Goal: Find specific page/section: Find specific page/section

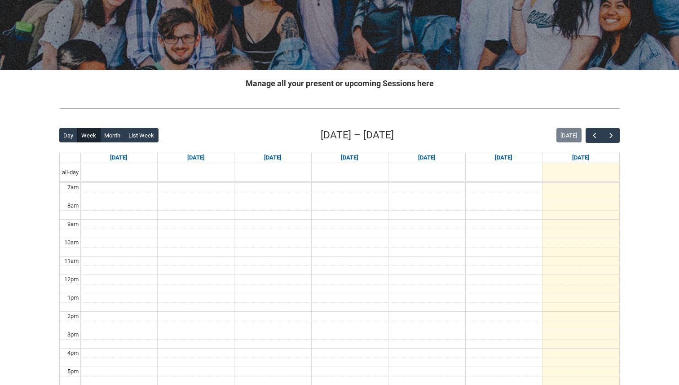
scroll to position [118, 0]
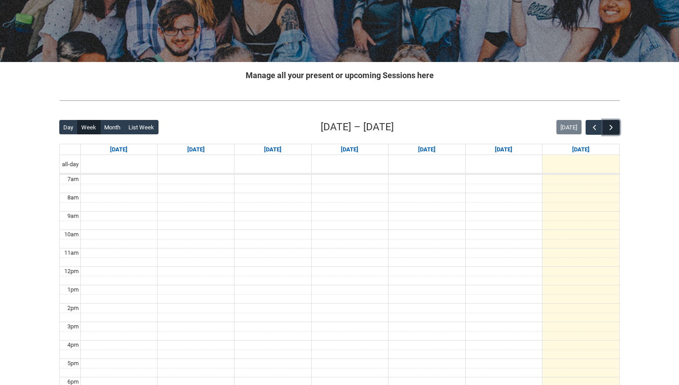
click at [611, 127] on span "button" at bounding box center [610, 127] width 9 height 9
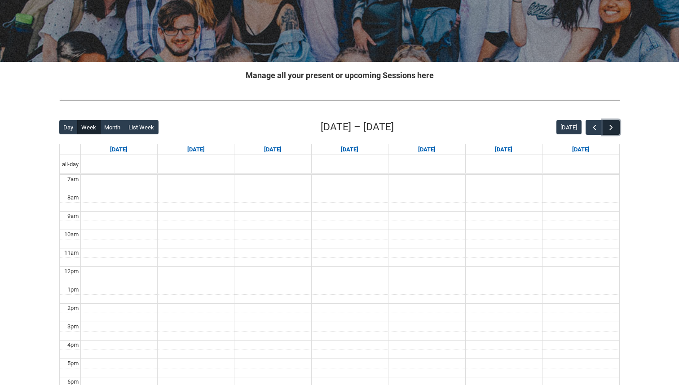
click at [611, 128] on span "button" at bounding box center [610, 127] width 9 height 9
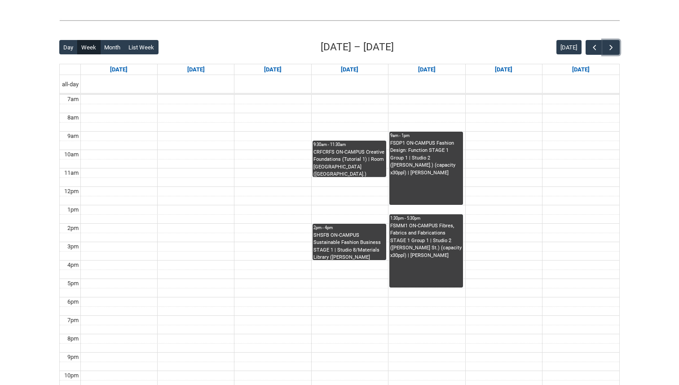
scroll to position [199, 0]
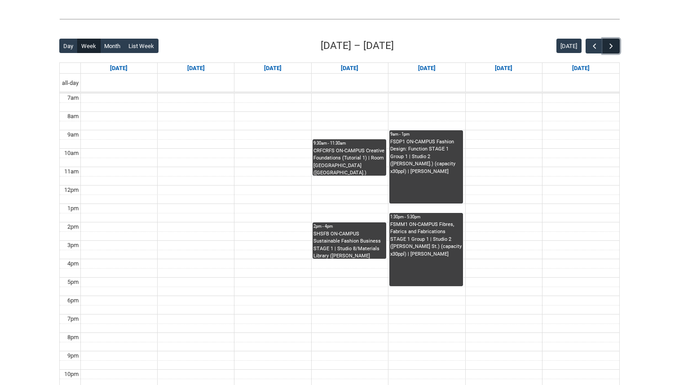
click at [615, 47] on span "button" at bounding box center [610, 46] width 9 height 9
click at [591, 46] on span "button" at bounding box center [594, 46] width 9 height 9
click at [614, 48] on span "button" at bounding box center [610, 46] width 9 height 9
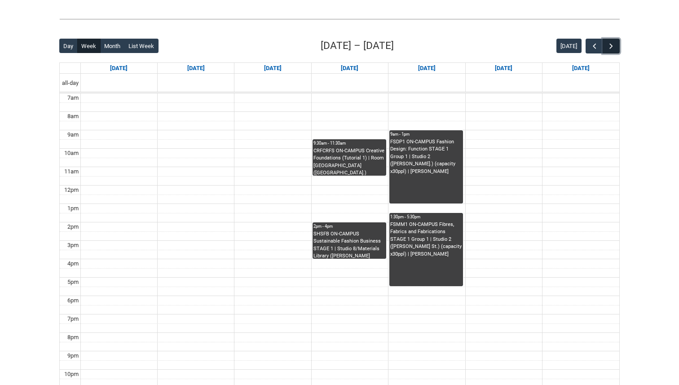
click at [614, 48] on span "button" at bounding box center [610, 46] width 9 height 9
click at [613, 48] on span "button" at bounding box center [610, 46] width 9 height 9
click at [590, 46] on span "button" at bounding box center [594, 46] width 9 height 9
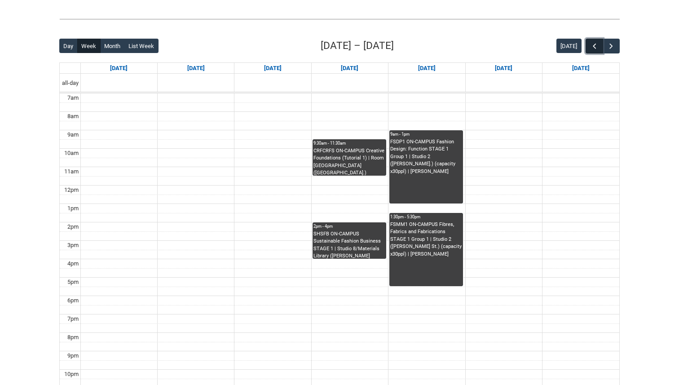
click at [591, 47] on span "button" at bounding box center [594, 46] width 9 height 9
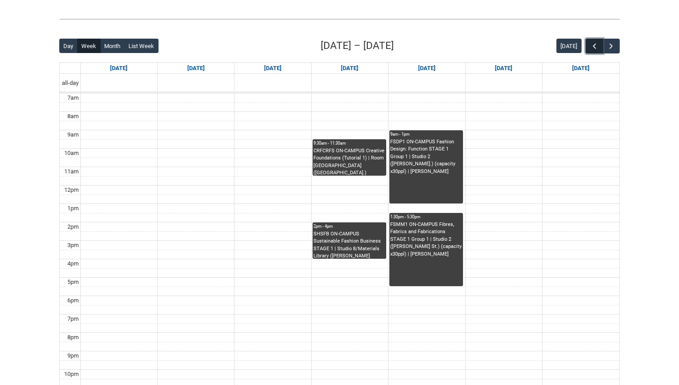
click at [592, 48] on span "button" at bounding box center [594, 46] width 9 height 9
click at [592, 49] on span "button" at bounding box center [594, 46] width 9 height 9
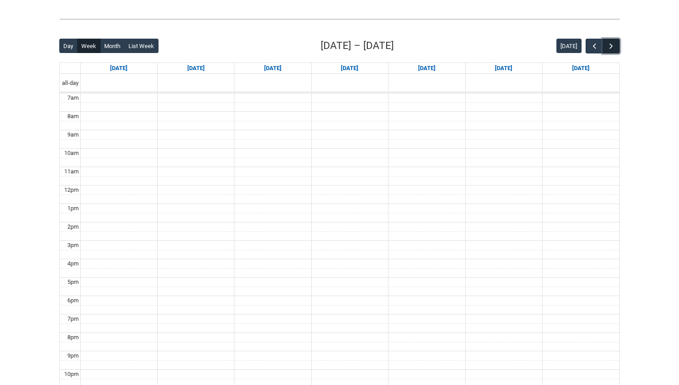
click at [619, 49] on button "button" at bounding box center [610, 46] width 17 height 15
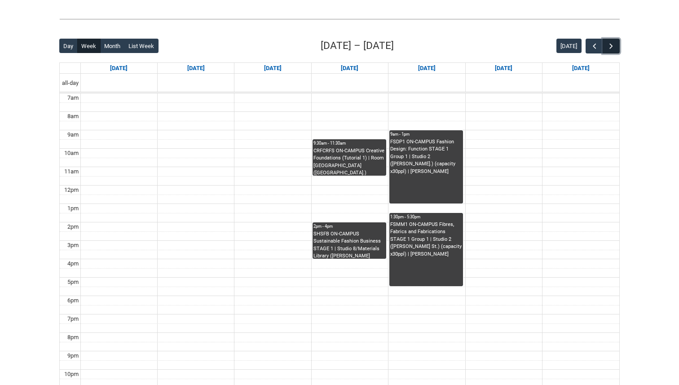
click at [618, 49] on button "button" at bounding box center [610, 46] width 17 height 15
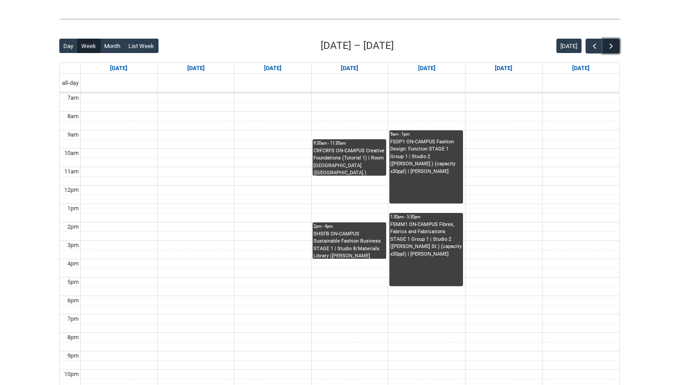
click at [618, 49] on button "button" at bounding box center [610, 46] width 17 height 15
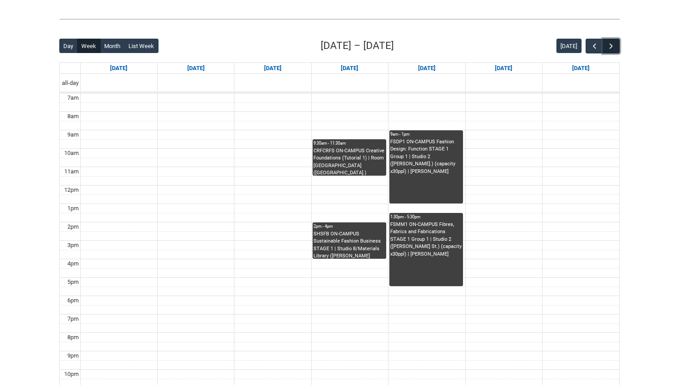
click at [618, 49] on button "button" at bounding box center [610, 46] width 17 height 15
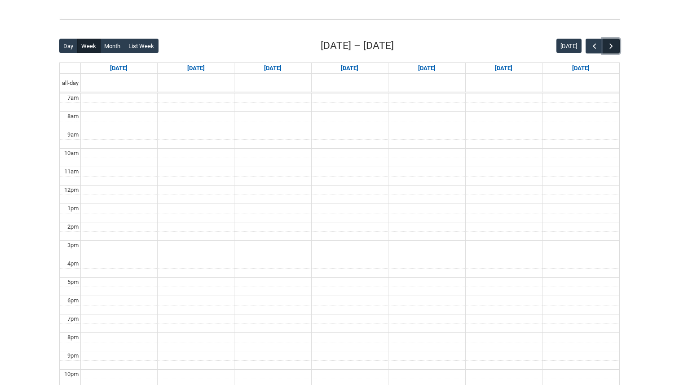
click at [618, 49] on button "button" at bounding box center [610, 46] width 17 height 15
click at [597, 46] on span "button" at bounding box center [594, 46] width 9 height 9
click at [598, 46] on span "button" at bounding box center [594, 46] width 9 height 9
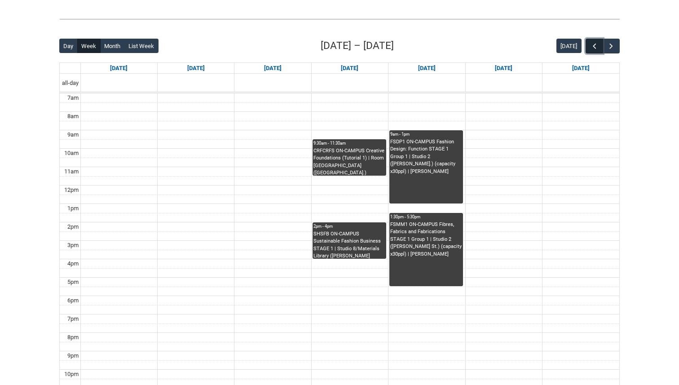
click at [595, 46] on span "button" at bounding box center [594, 46] width 9 height 9
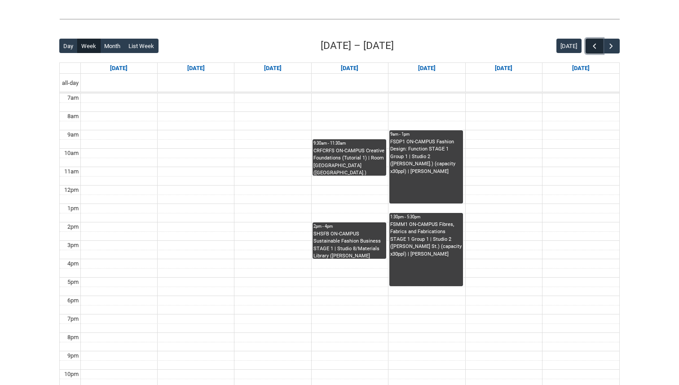
click at [595, 46] on span "button" at bounding box center [594, 46] width 9 height 9
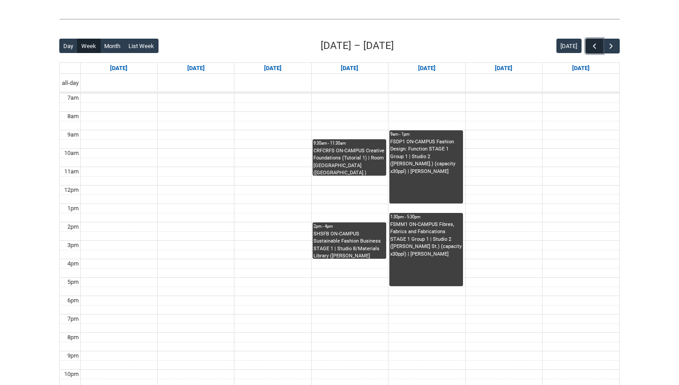
click at [595, 46] on span "button" at bounding box center [594, 46] width 9 height 9
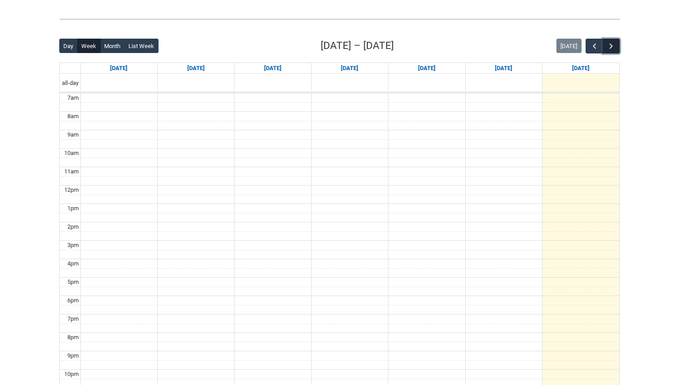
click at [614, 42] on span "button" at bounding box center [610, 46] width 9 height 9
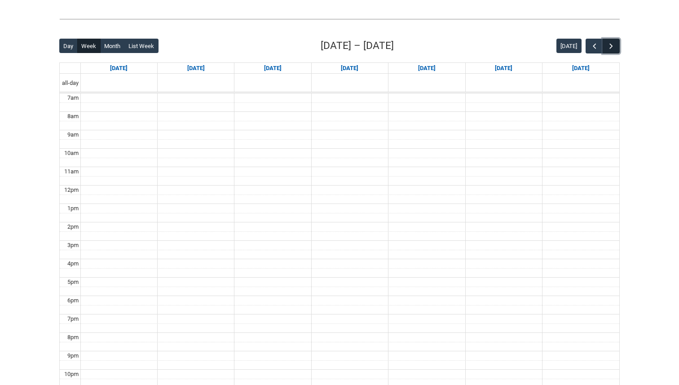
click at [614, 42] on span "button" at bounding box center [610, 46] width 9 height 9
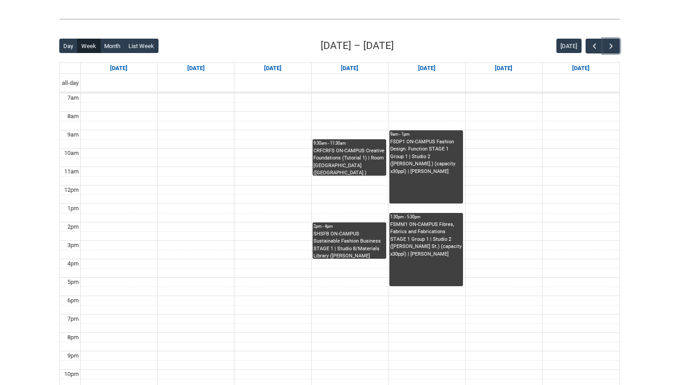
click at [355, 169] on div "CRFCRFS ON-CAMPUS Creative Foundations (Tutorial 1) | Room [GEOGRAPHIC_DATA] ([…" at bounding box center [349, 161] width 72 height 28
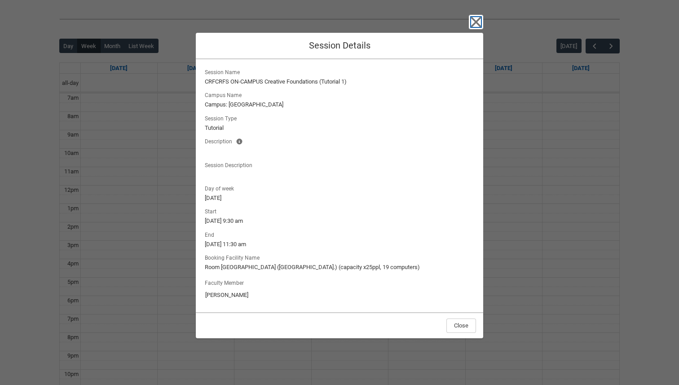
click at [476, 21] on icon "button" at bounding box center [476, 22] width 10 height 10
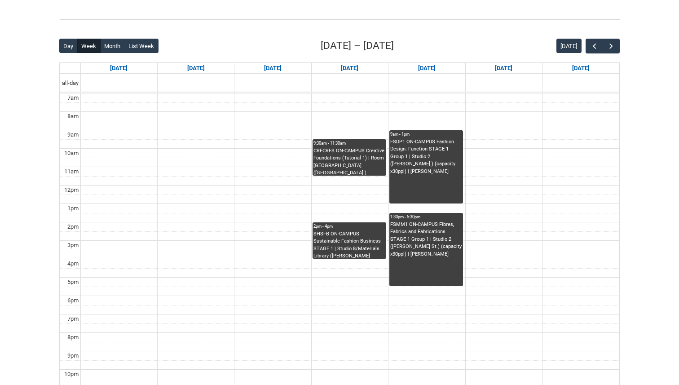
click at [345, 246] on div "SHSFB ON-CAMPUS Sustainable Fashion Business STAGE 1 | Studio 8/Materials Libra…" at bounding box center [349, 244] width 72 height 28
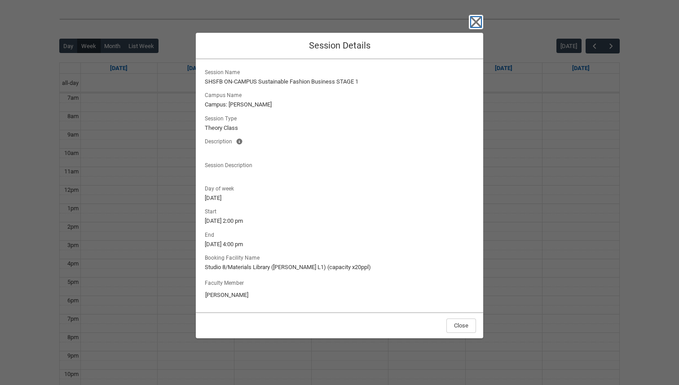
click at [475, 20] on icon "button" at bounding box center [476, 22] width 14 height 14
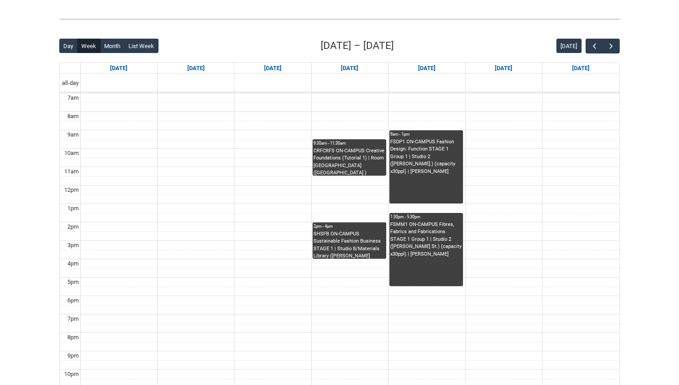
click at [415, 185] on div "FSDP1 ON-CAMPUS Fashion Design: Function STAGE 1 Group 1 | Studio 2 ([PERSON_NA…" at bounding box center [426, 170] width 72 height 65
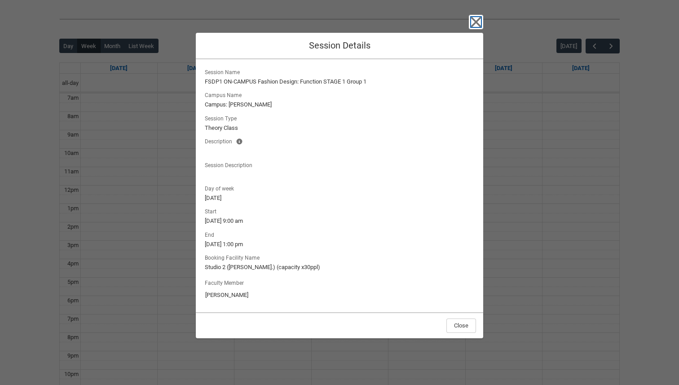
click at [472, 24] on icon "button" at bounding box center [476, 22] width 10 height 10
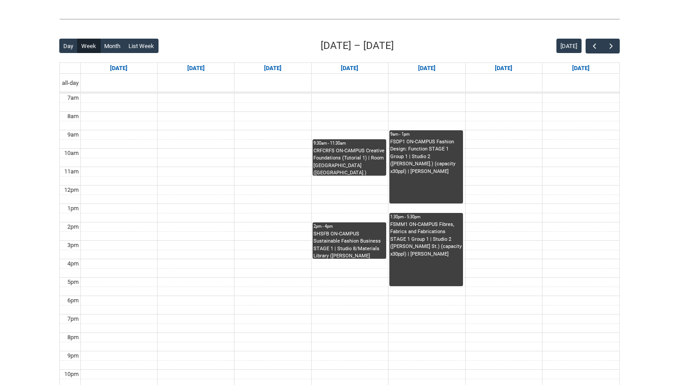
click at [438, 247] on div "FSMM1 ON-CAMPUS Fibres, Fabrics and Fabrications STAGE 1 Group 1 | Studio 2 ([P…" at bounding box center [426, 239] width 72 height 37
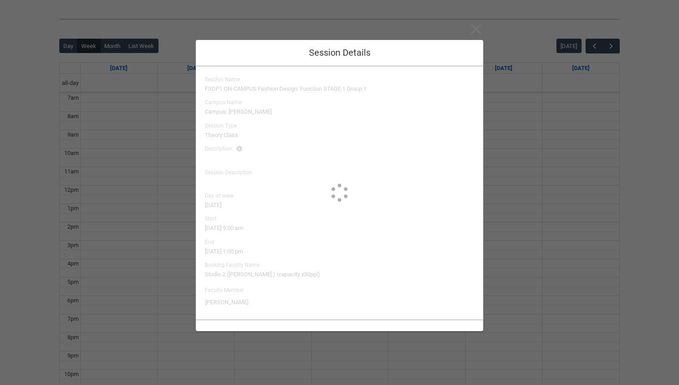
type input "[PERSON_NAME]"
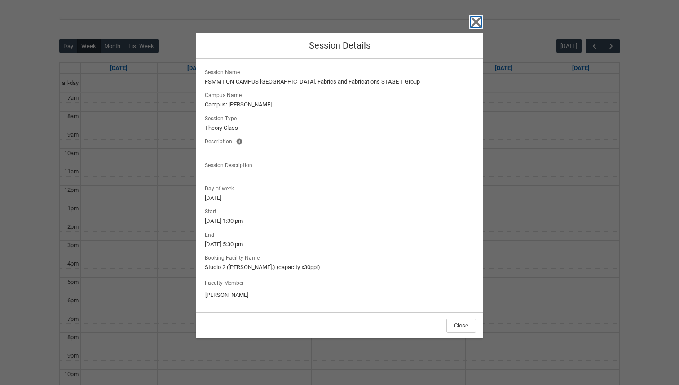
click at [478, 24] on icon "button" at bounding box center [476, 22] width 10 height 10
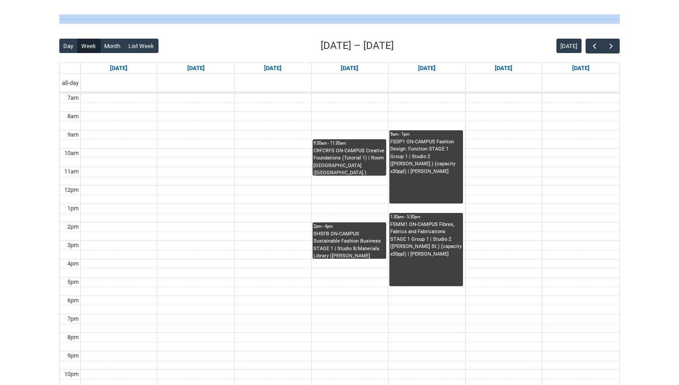
scroll to position [125, 0]
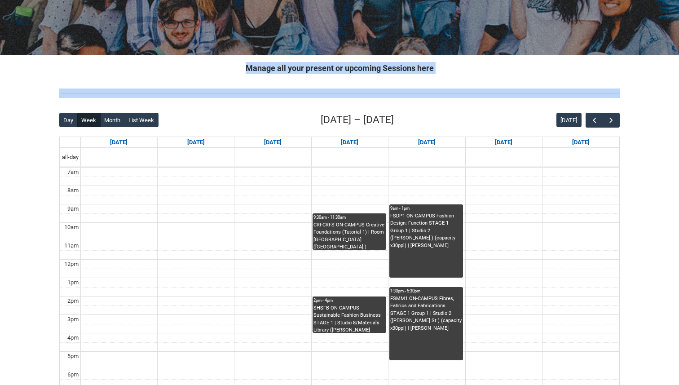
drag, startPoint x: 260, startPoint y: 38, endPoint x: 154, endPoint y: -28, distance: 125.0
click at [154, 0] on html "Loading × Sorry to interrupt CSS Error Refresh Skip to Main Content Collarts Ed…" at bounding box center [339, 209] width 679 height 669
